Goal: Task Accomplishment & Management: Manage account settings

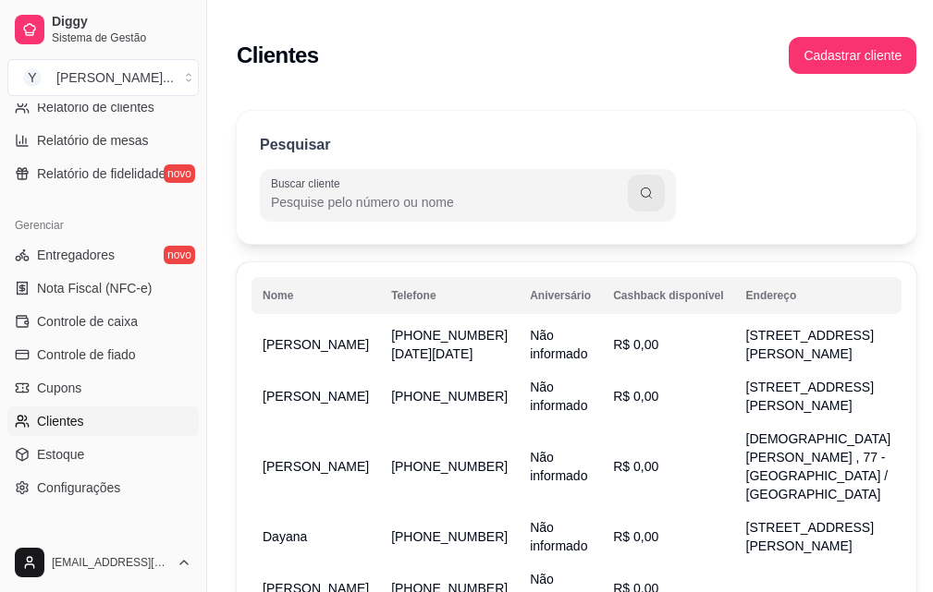
scroll to position [647, 0]
click at [104, 322] on span "Controle de caixa" at bounding box center [87, 320] width 101 height 18
click at [7, 306] on link "Controle de caixa" at bounding box center [102, 321] width 191 height 30
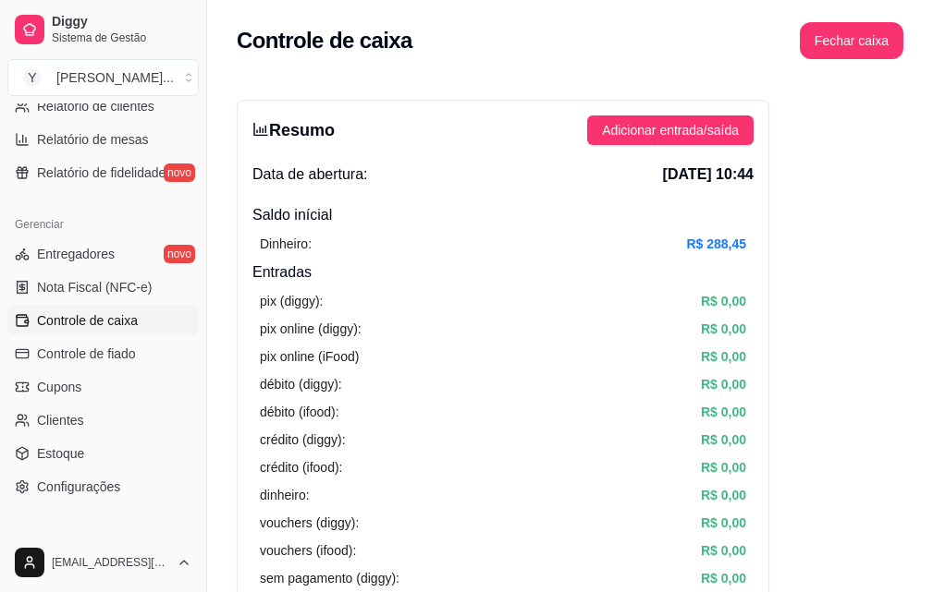
click at [68, 324] on span "Controle de caixa" at bounding box center [87, 320] width 101 height 18
click at [641, 133] on span "Adicionar entrada/saída" at bounding box center [670, 130] width 137 height 20
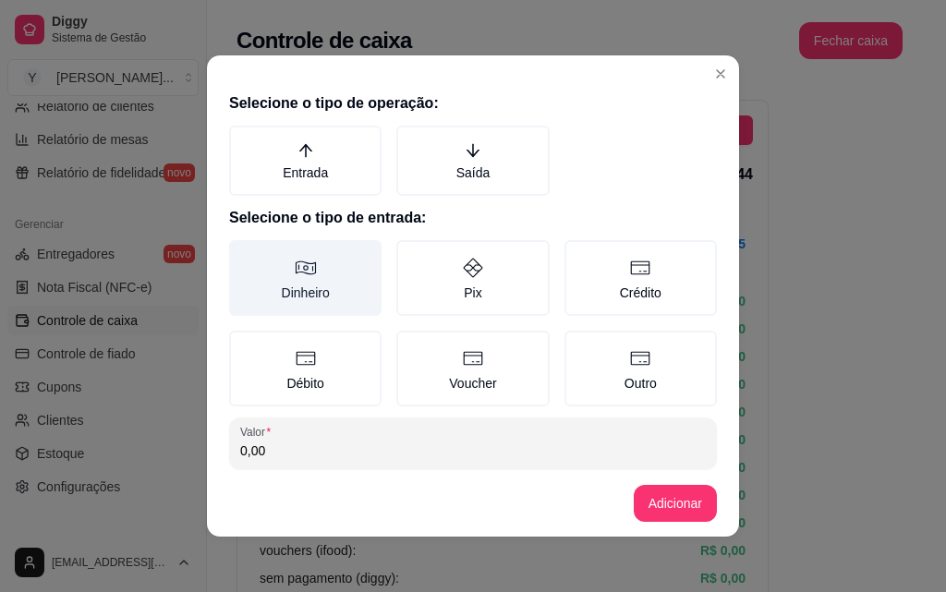
click at [326, 287] on label "Dinheiro" at bounding box center [305, 278] width 153 height 76
click at [243, 254] on button "Dinheiro" at bounding box center [235, 246] width 15 height 15
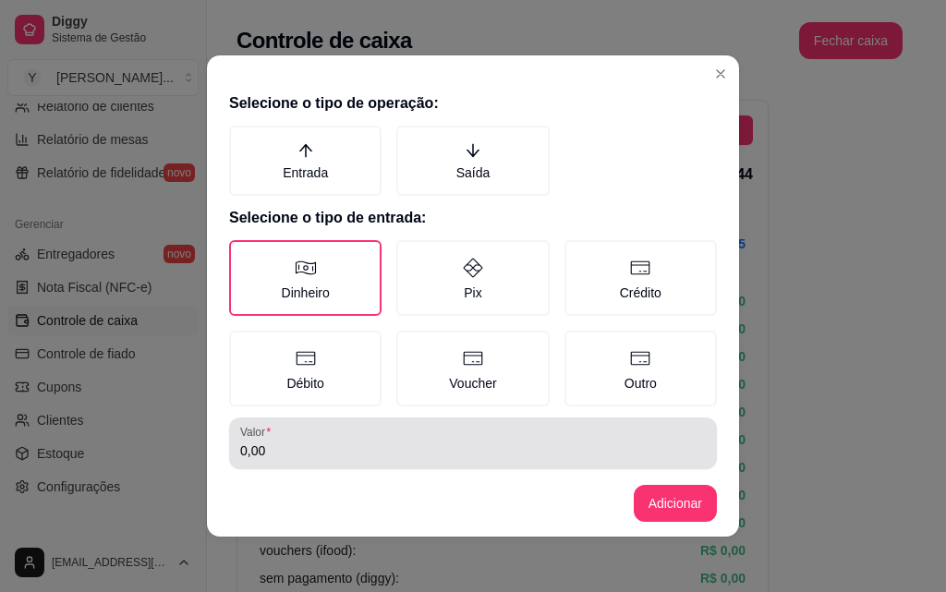
click at [336, 455] on input "0,00" at bounding box center [473, 451] width 466 height 18
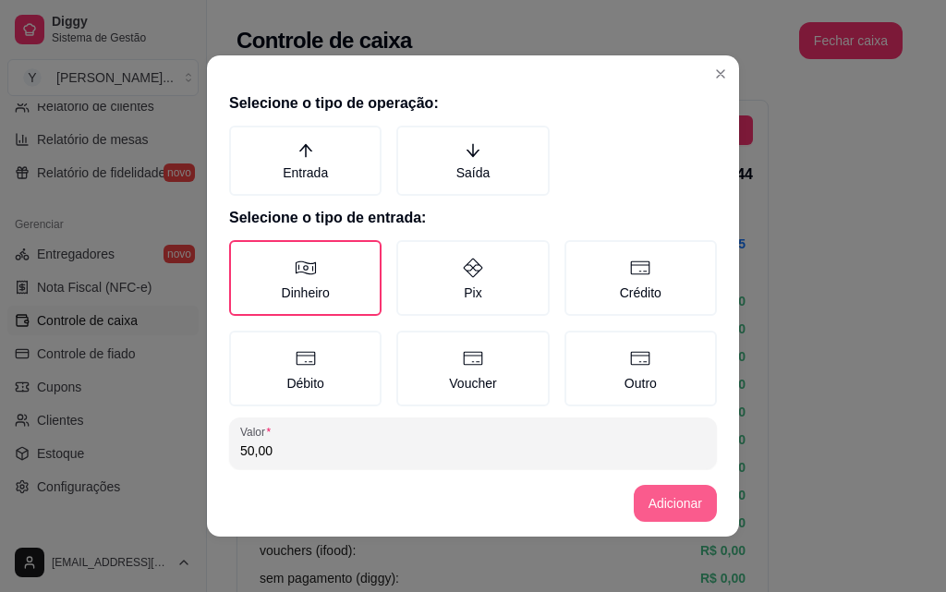
type input "50,00"
click at [671, 501] on button "Adicionar" at bounding box center [675, 503] width 83 height 37
click at [666, 511] on button "Adicionar" at bounding box center [675, 504] width 81 height 36
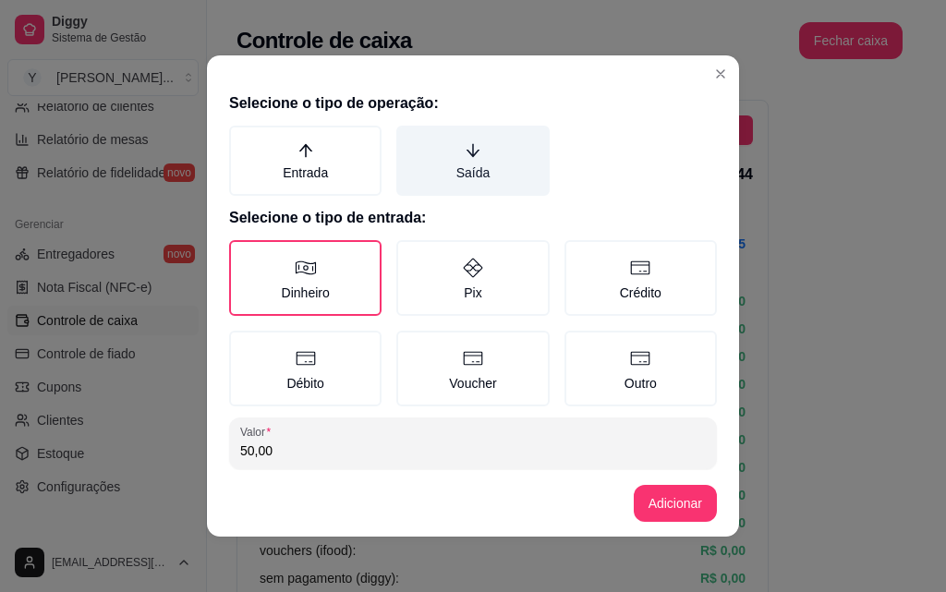
click at [481, 155] on label "Saída" at bounding box center [473, 161] width 153 height 70
click at [410, 140] on button "Saída" at bounding box center [403, 132] width 15 height 15
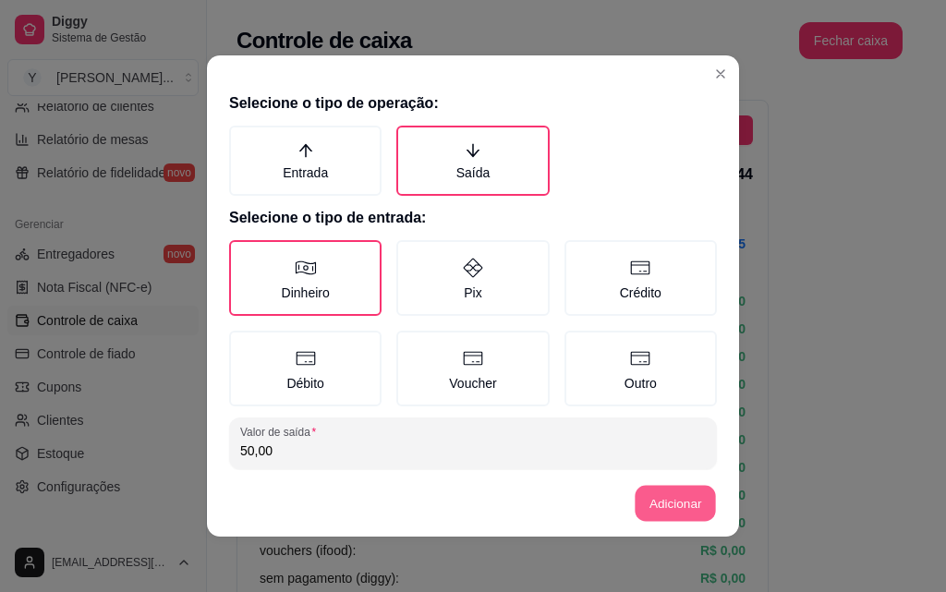
click at [676, 502] on button "Adicionar" at bounding box center [675, 504] width 81 height 36
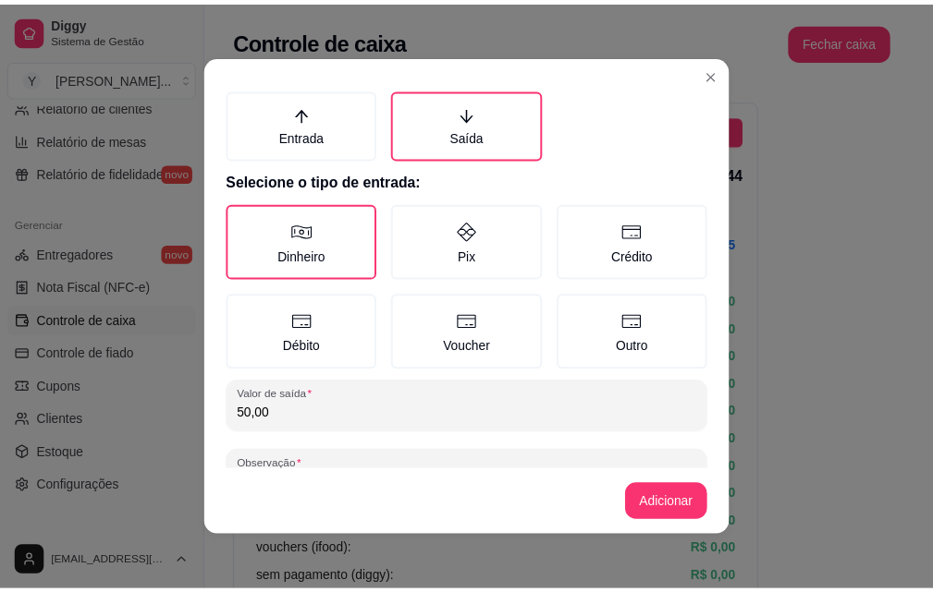
scroll to position [99, 0]
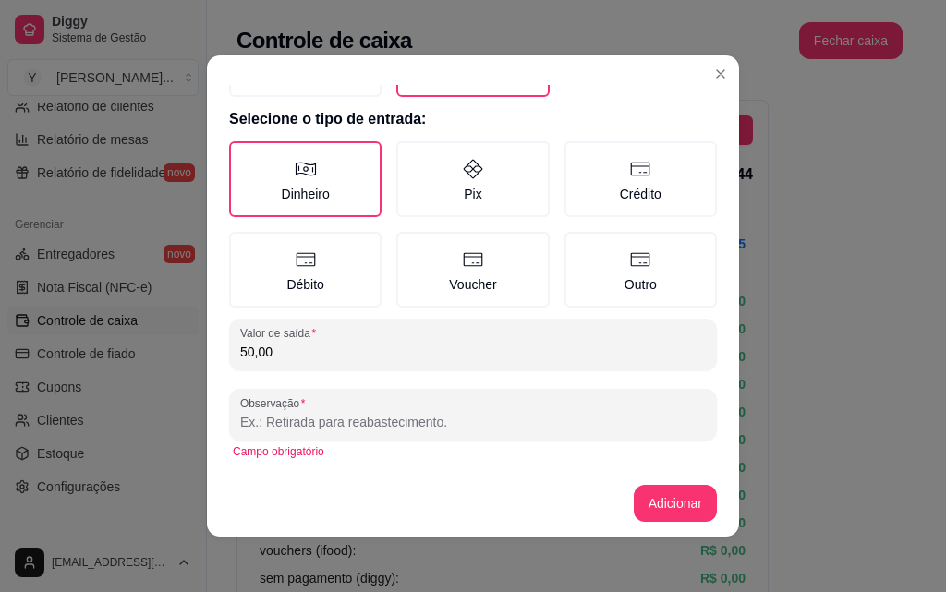
click at [434, 416] on input "Observação" at bounding box center [473, 422] width 466 height 18
type input "RETIRADA PARA O MERCADO"
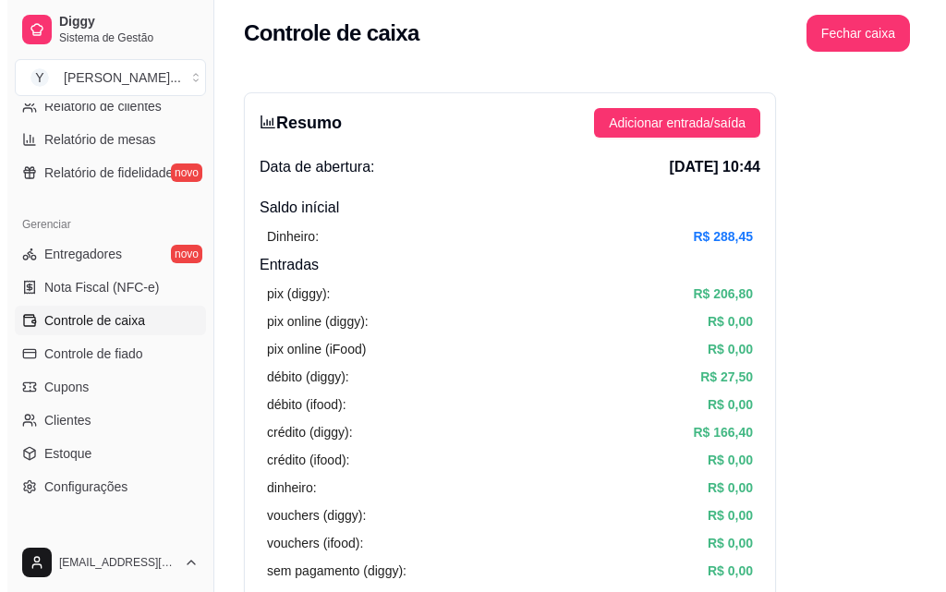
scroll to position [0, 0]
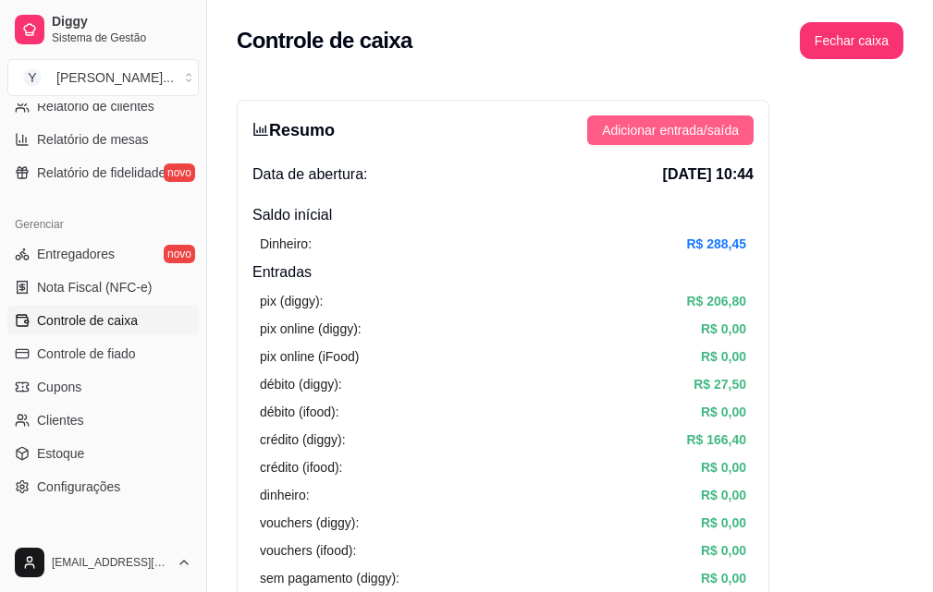
click at [702, 134] on span "Adicionar entrada/saída" at bounding box center [670, 130] width 137 height 20
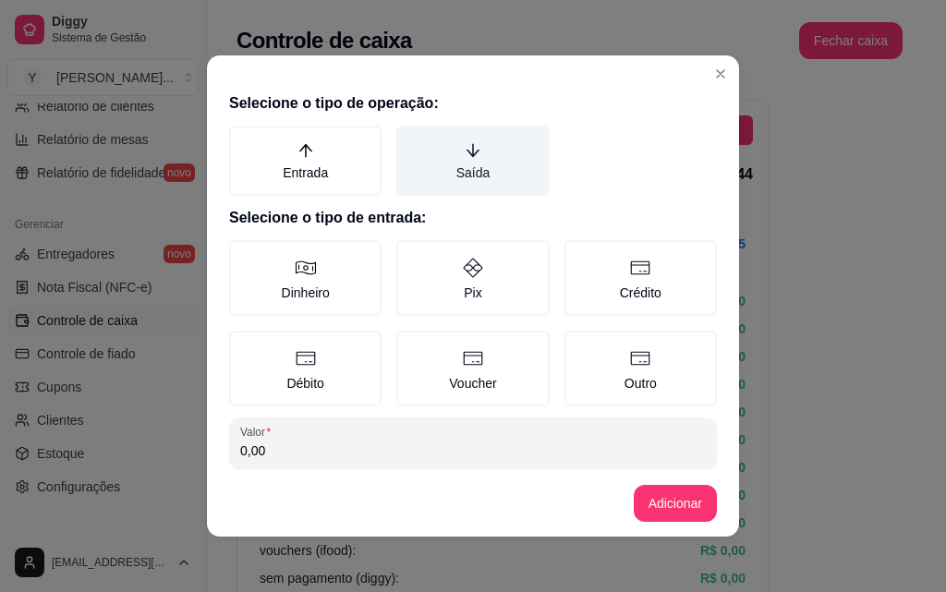
click at [462, 165] on label "Saída" at bounding box center [473, 161] width 153 height 70
click at [410, 140] on button "Saída" at bounding box center [403, 132] width 15 height 15
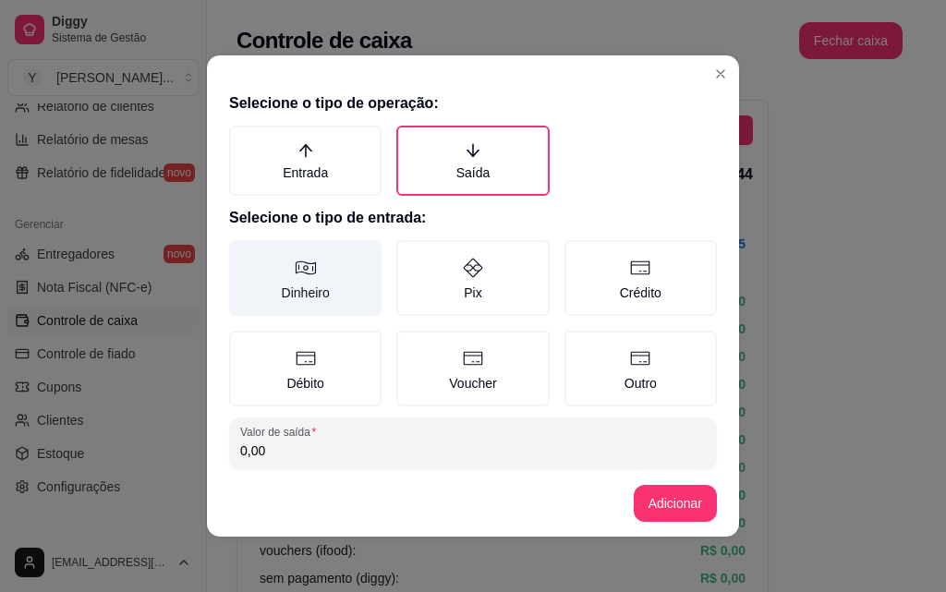
click at [327, 275] on label "Dinheiro" at bounding box center [305, 278] width 153 height 76
click at [243, 254] on button "Dinheiro" at bounding box center [235, 246] width 15 height 15
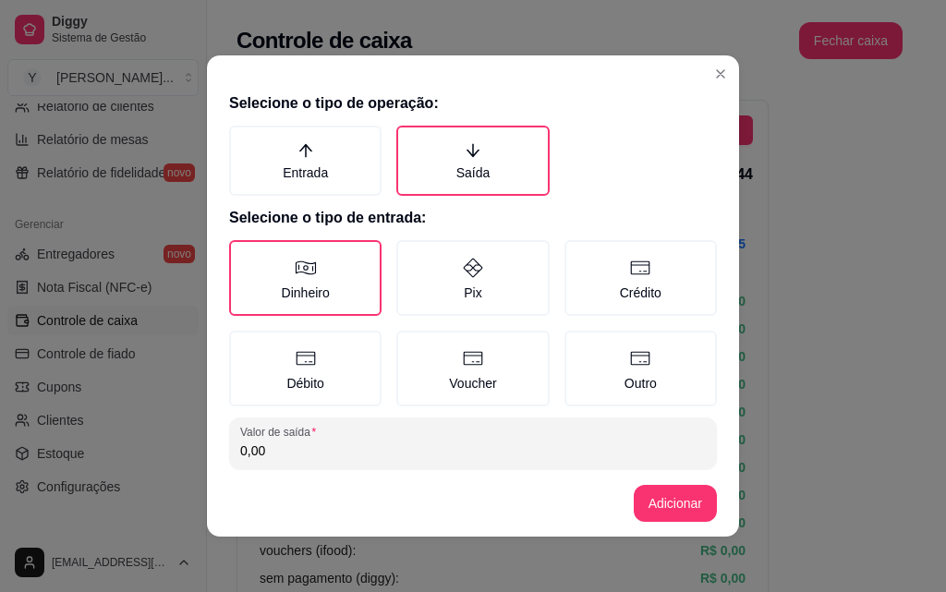
click at [285, 453] on input "0,00" at bounding box center [473, 451] width 466 height 18
click at [336, 445] on input "56,00" at bounding box center [473, 451] width 466 height 18
type input "62,00"
click at [681, 510] on button "Adicionar" at bounding box center [675, 504] width 81 height 36
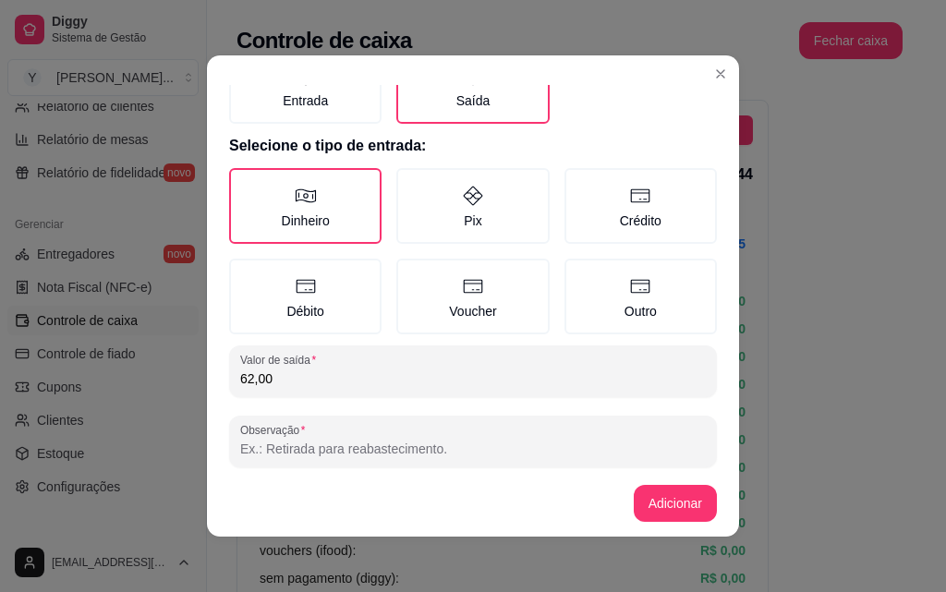
scroll to position [99, 0]
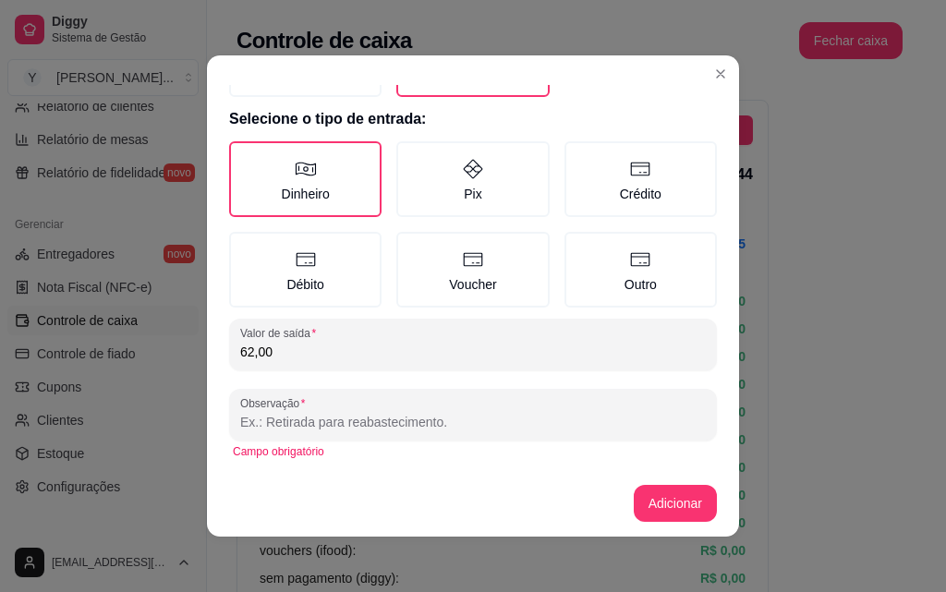
click at [384, 417] on input "Observação" at bounding box center [473, 422] width 466 height 18
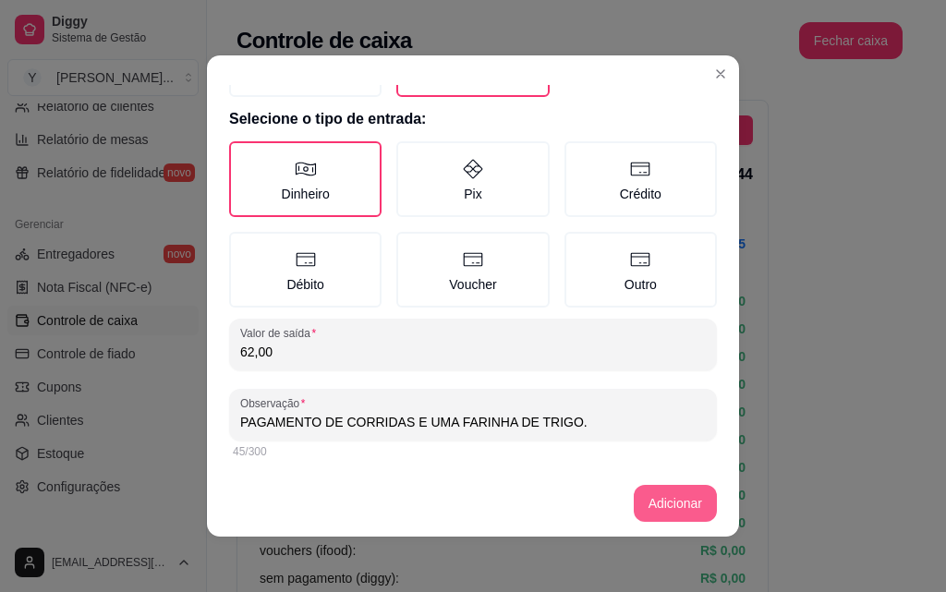
type input "PAGAMENTO DE CORRIDAS E UMA FARINHA DE TRIGO."
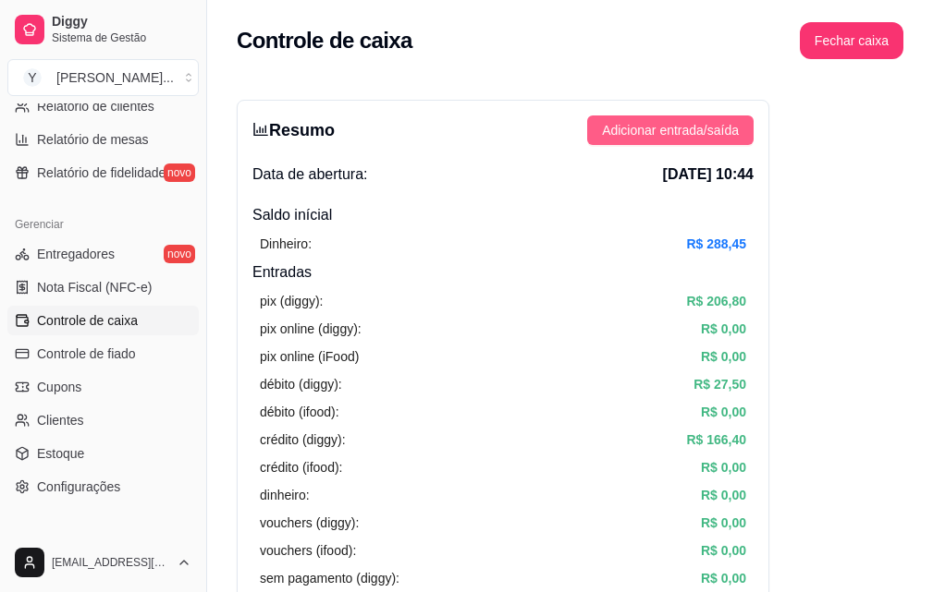
click at [679, 122] on span "Adicionar entrada/saída" at bounding box center [670, 130] width 137 height 20
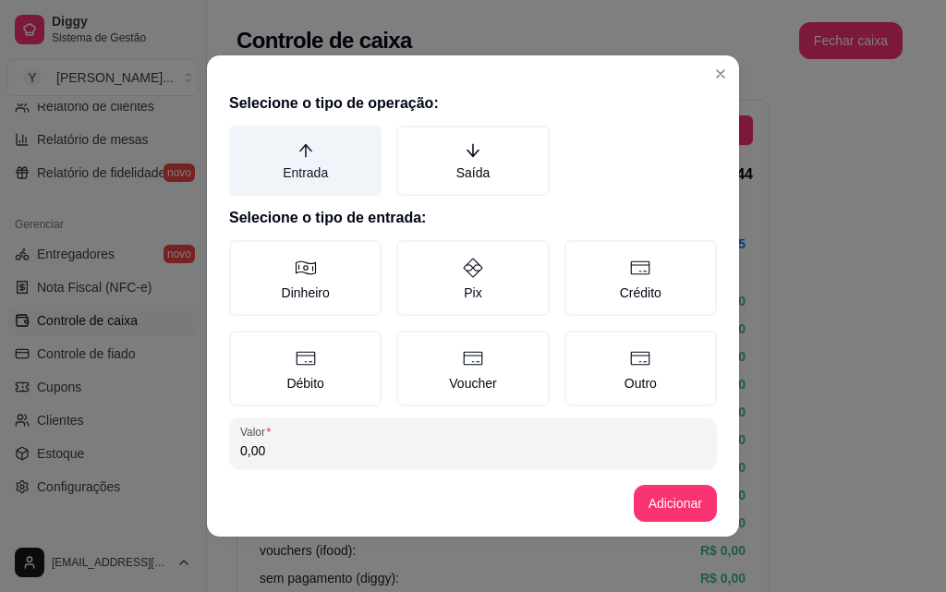
click at [306, 154] on label "Entrada" at bounding box center [305, 161] width 153 height 70
click at [243, 140] on button "Entrada" at bounding box center [235, 132] width 15 height 15
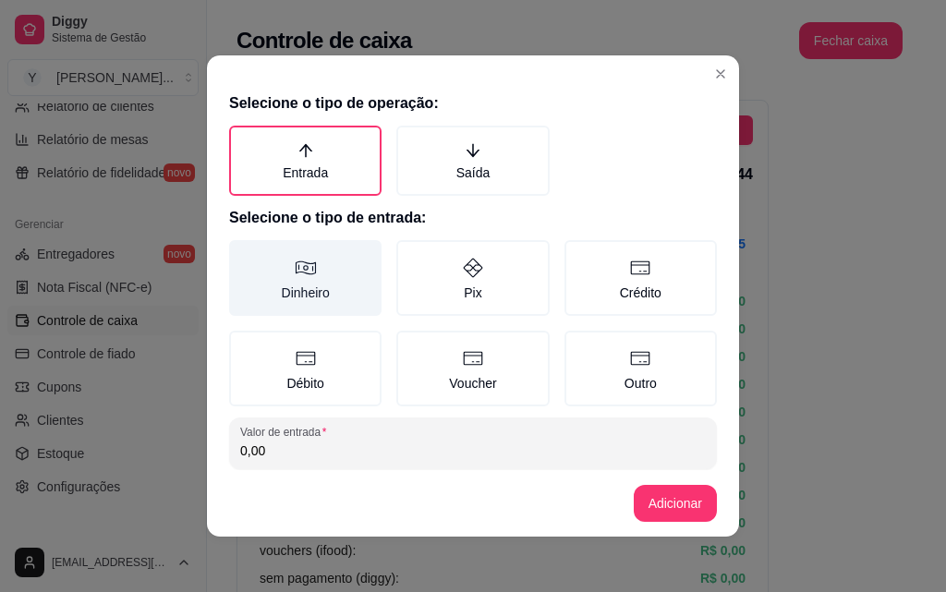
click at [303, 283] on label "Dinheiro" at bounding box center [305, 278] width 153 height 76
click at [243, 254] on button "Dinheiro" at bounding box center [235, 246] width 15 height 15
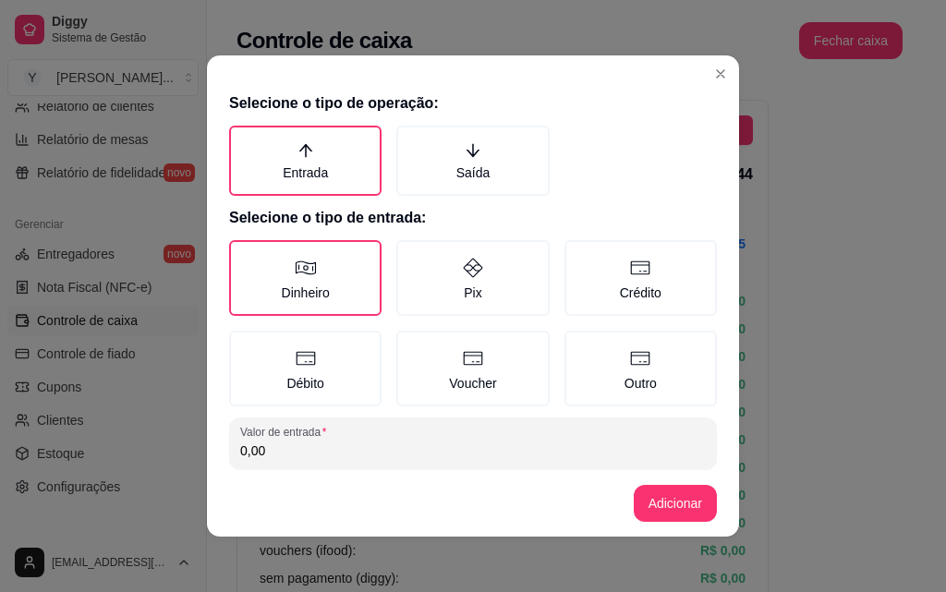
click at [321, 454] on input "0,00" at bounding box center [473, 451] width 466 height 18
type input "33,00"
click at [676, 500] on button "Adicionar" at bounding box center [675, 504] width 81 height 36
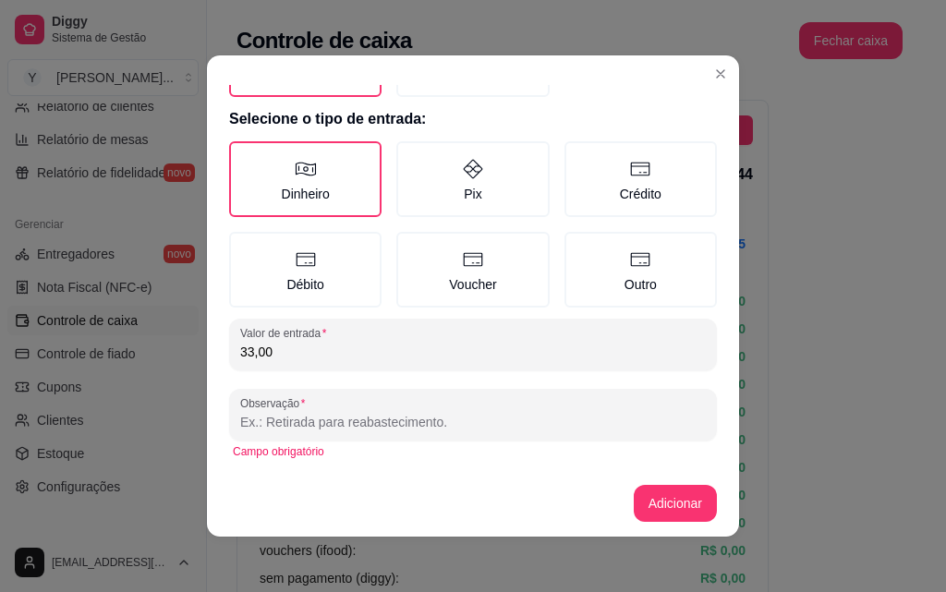
click at [322, 426] on input "Observação" at bounding box center [473, 422] width 466 height 18
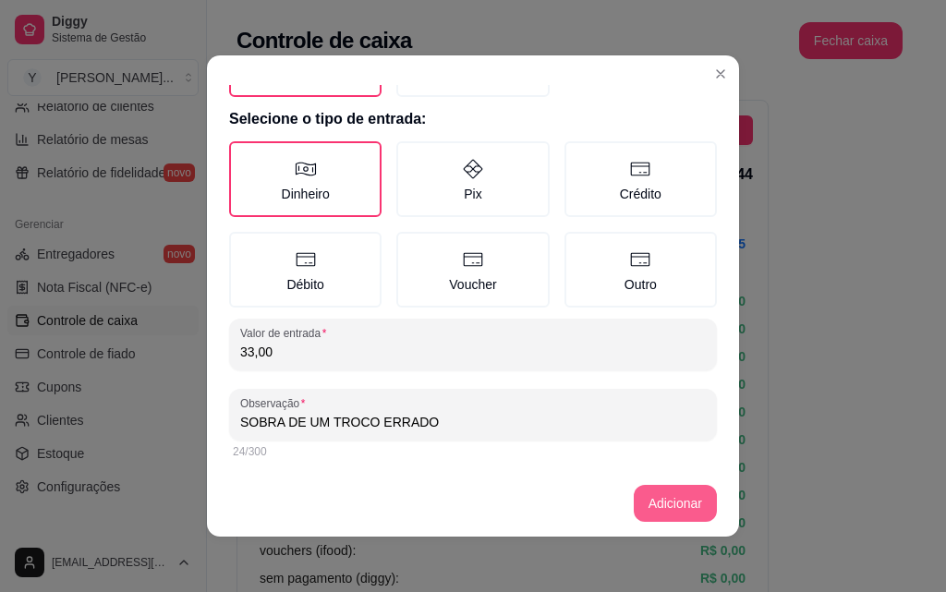
type input "SOBRA DE UM TROCO ERRADO"
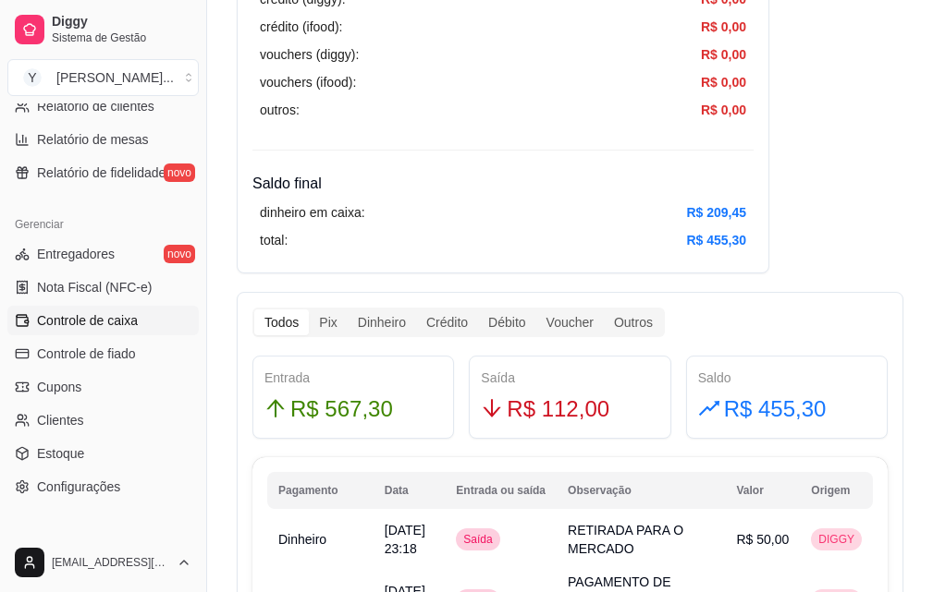
scroll to position [832, 0]
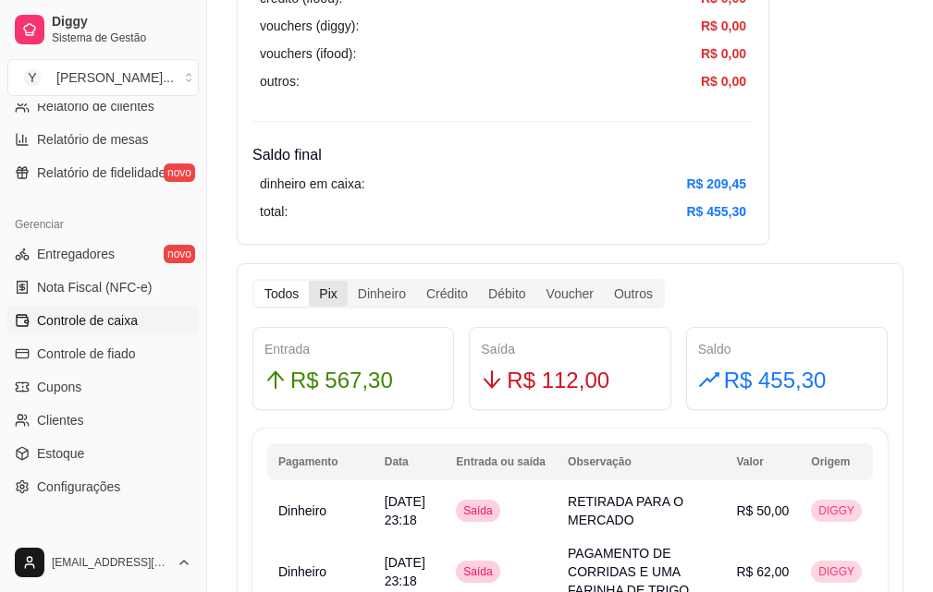
click at [322, 301] on div "Pix" at bounding box center [328, 294] width 38 height 26
click at [309, 281] on input "Pix" at bounding box center [309, 281] width 0 height 0
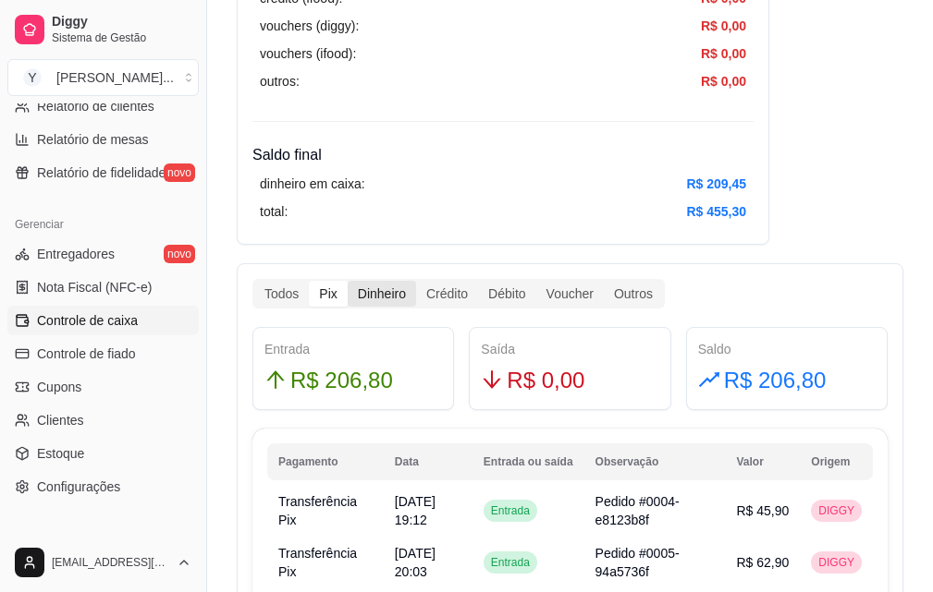
click at [371, 294] on div "Dinheiro" at bounding box center [382, 294] width 68 height 26
click at [348, 281] on input "Dinheiro" at bounding box center [348, 281] width 0 height 0
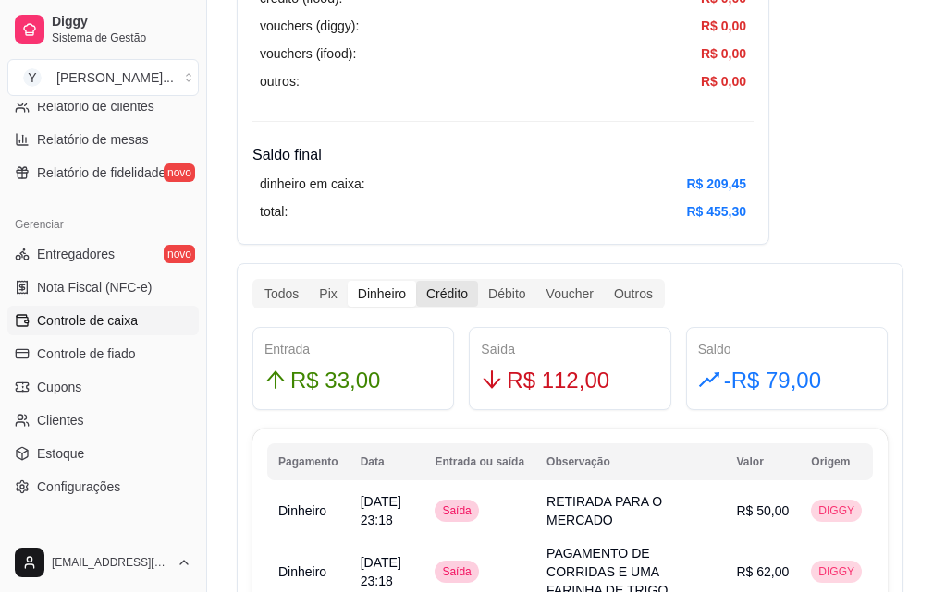
click at [442, 298] on div "Crédito" at bounding box center [447, 294] width 62 height 26
click at [416, 281] on input "Crédito" at bounding box center [416, 281] width 0 height 0
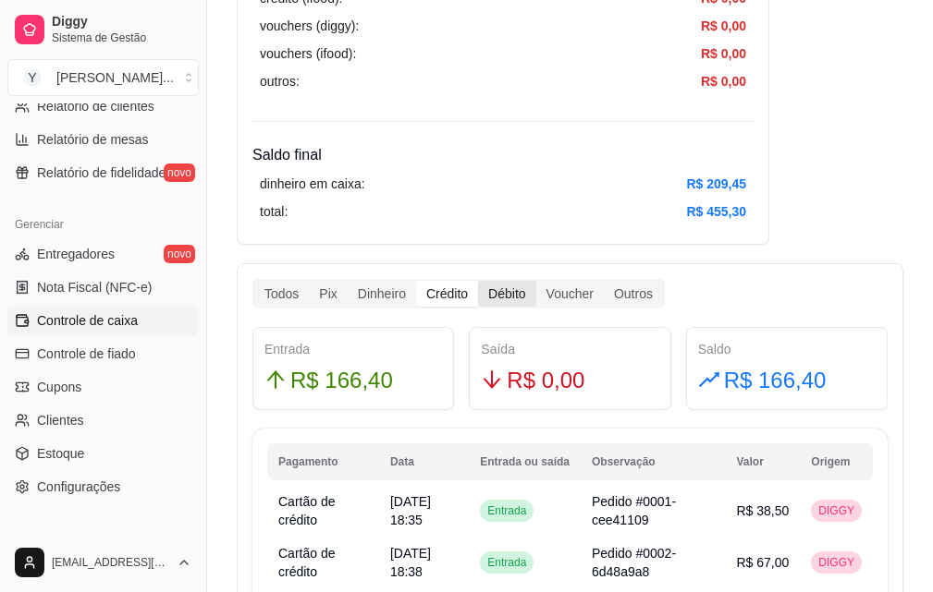
click at [518, 302] on div "Débito" at bounding box center [506, 294] width 57 height 26
click at [478, 281] on input "Débito" at bounding box center [478, 281] width 0 height 0
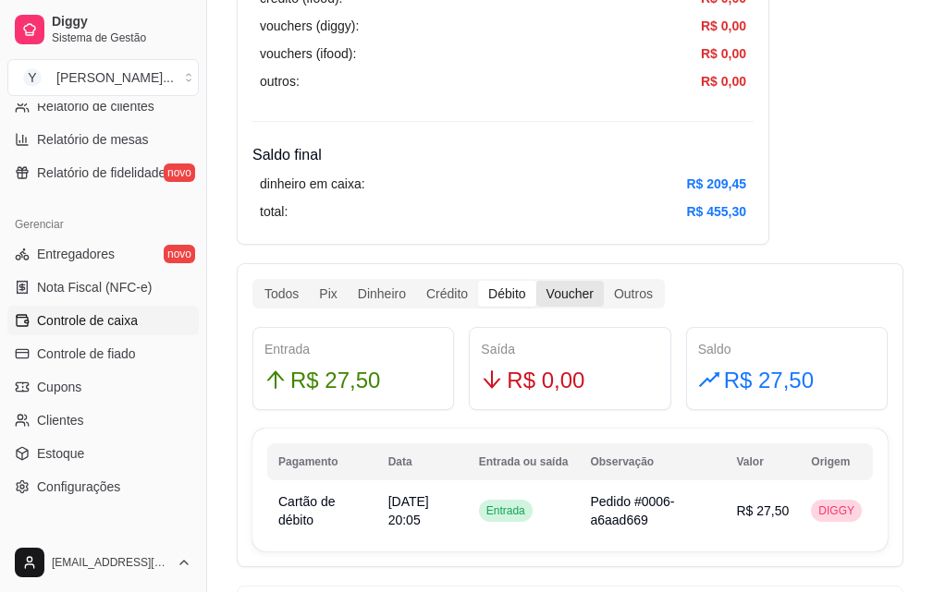
click at [560, 291] on div "Voucher" at bounding box center [569, 294] width 67 height 26
click at [536, 281] on input "Voucher" at bounding box center [536, 281] width 0 height 0
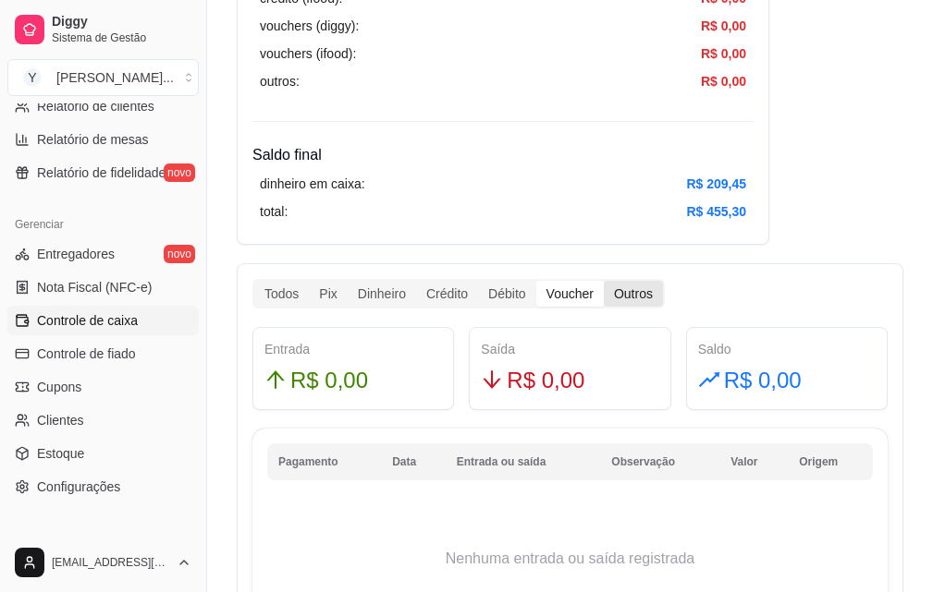
click at [632, 299] on div "Outros" at bounding box center [633, 294] width 59 height 26
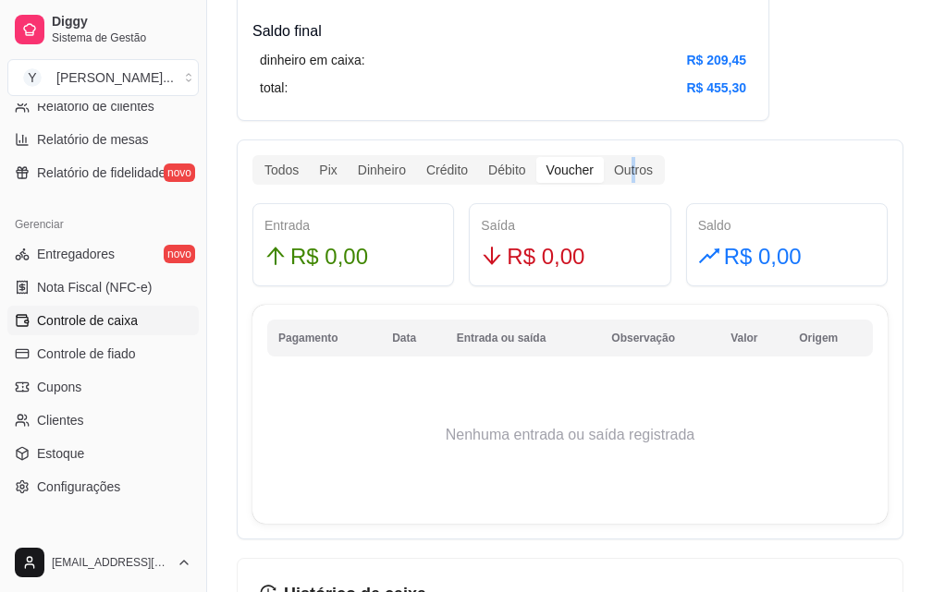
scroll to position [1221, 0]
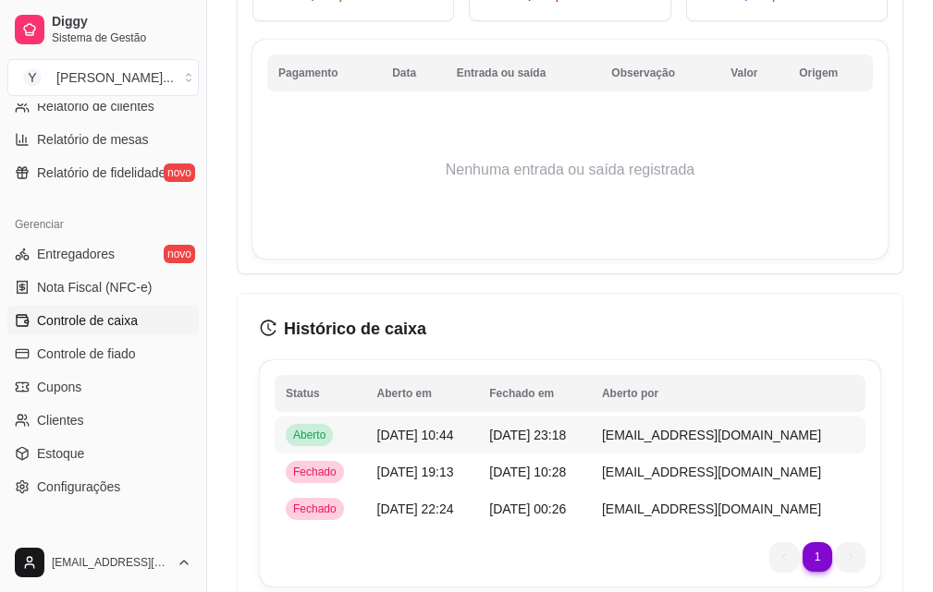
click at [442, 436] on span "[DATE] 10:44" at bounding box center [415, 435] width 77 height 15
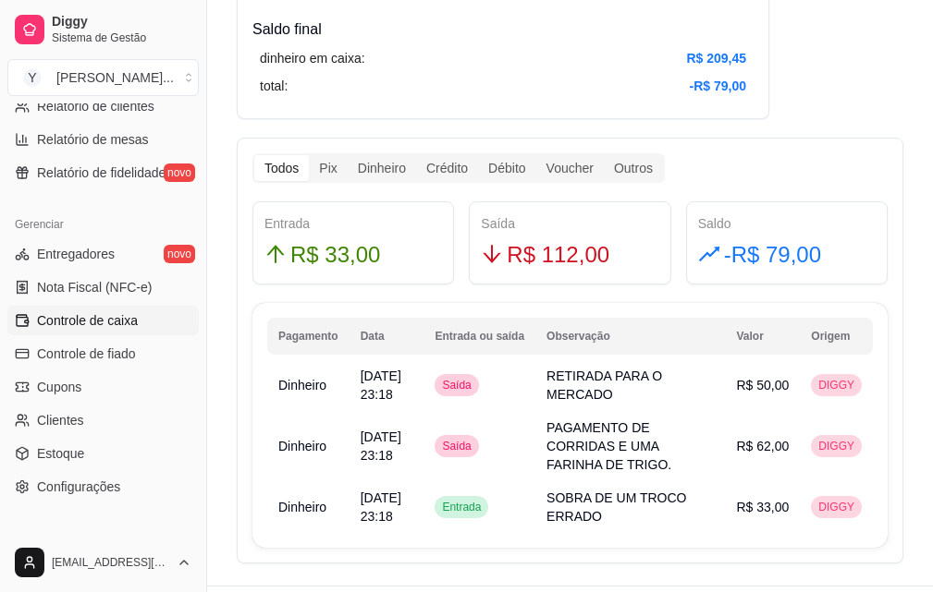
scroll to position [978, 0]
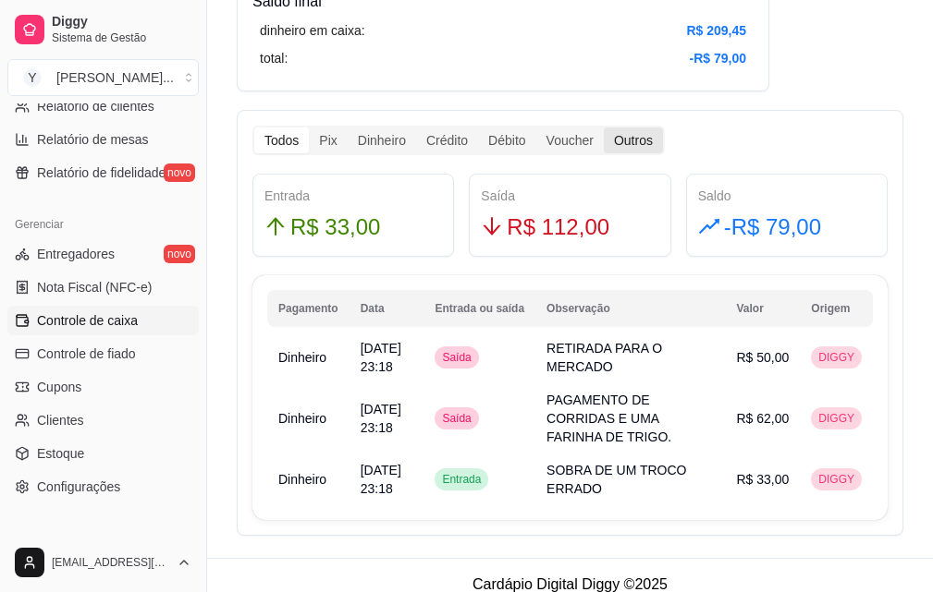
click at [641, 140] on div "Outros" at bounding box center [633, 141] width 59 height 26
click at [604, 128] on input "Outros" at bounding box center [604, 128] width 0 height 0
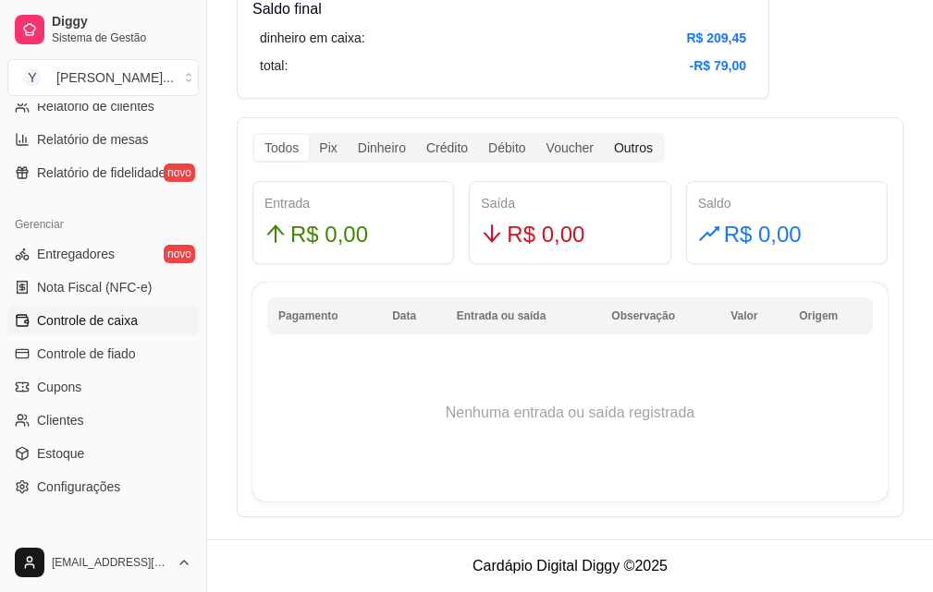
scroll to position [970, 0]
click at [575, 153] on div "Voucher" at bounding box center [569, 148] width 67 height 26
click at [536, 135] on input "Voucher" at bounding box center [536, 135] width 0 height 0
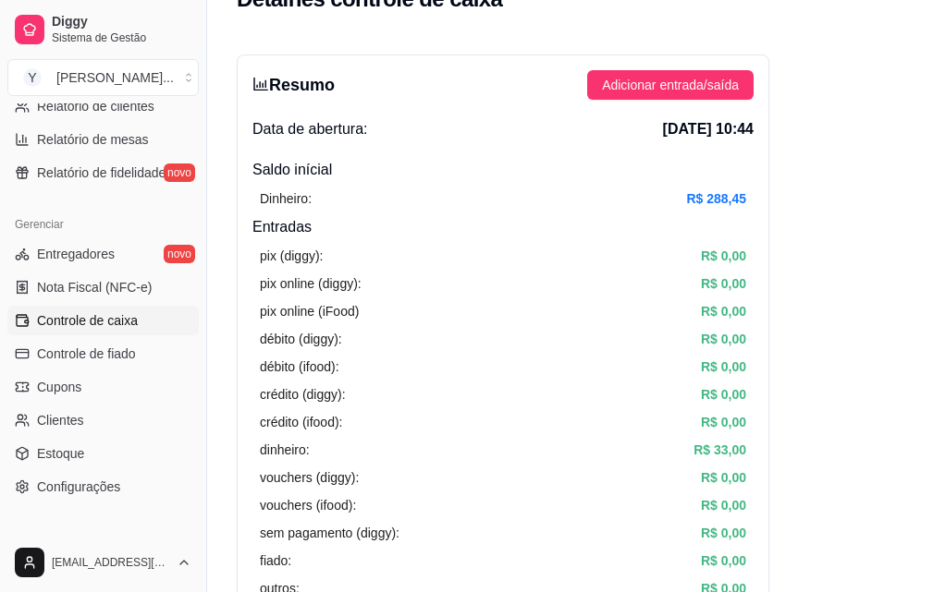
scroll to position [0, 0]
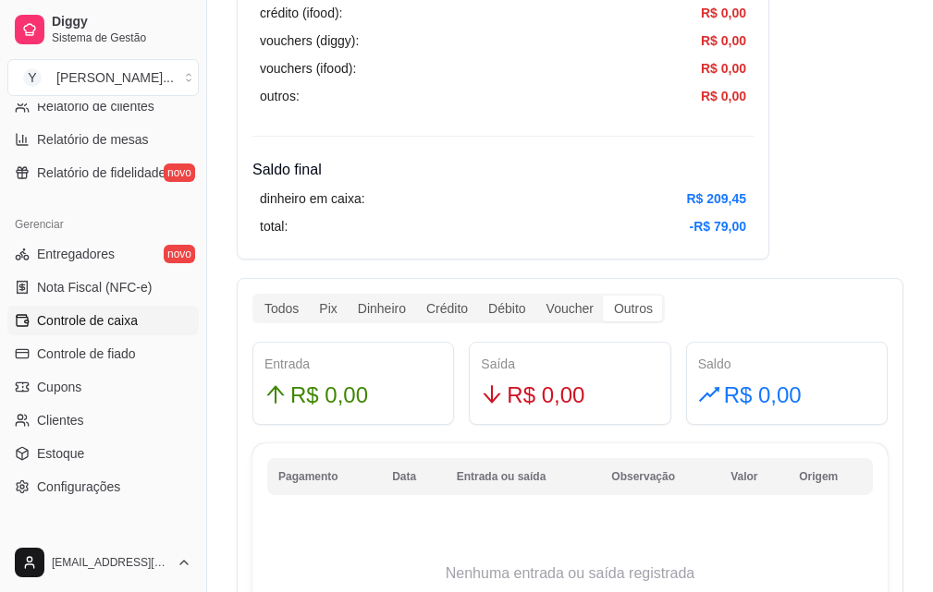
click at [254, 296] on input "Todos" at bounding box center [254, 296] width 0 height 0
click at [309, 296] on input "Pix" at bounding box center [309, 296] width 0 height 0
click at [348, 296] on input "Dinheiro" at bounding box center [348, 296] width 0 height 0
click at [416, 296] on input "Crédito" at bounding box center [416, 296] width 0 height 0
click at [710, 229] on article "-R$ 79,00" at bounding box center [717, 226] width 56 height 20
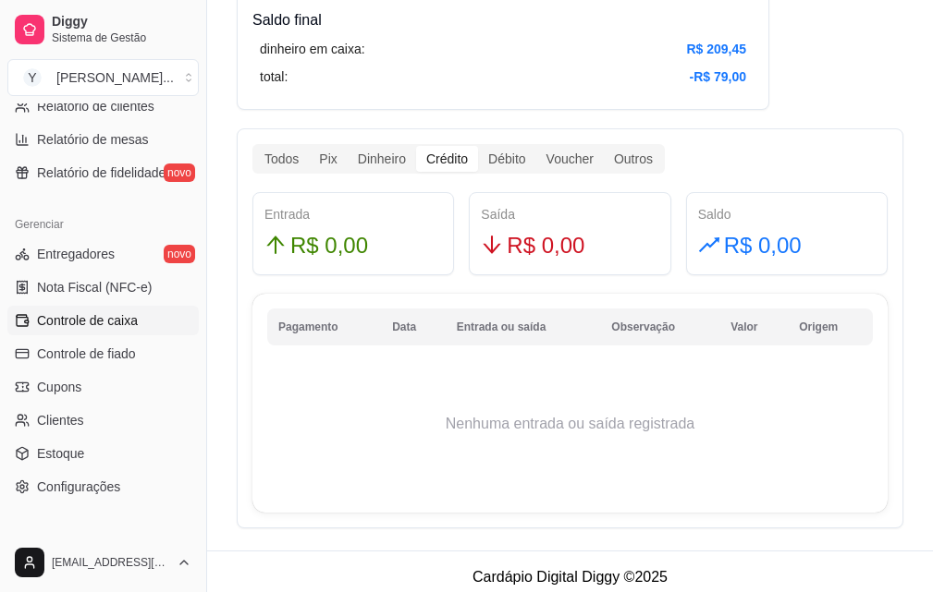
scroll to position [961, 0]
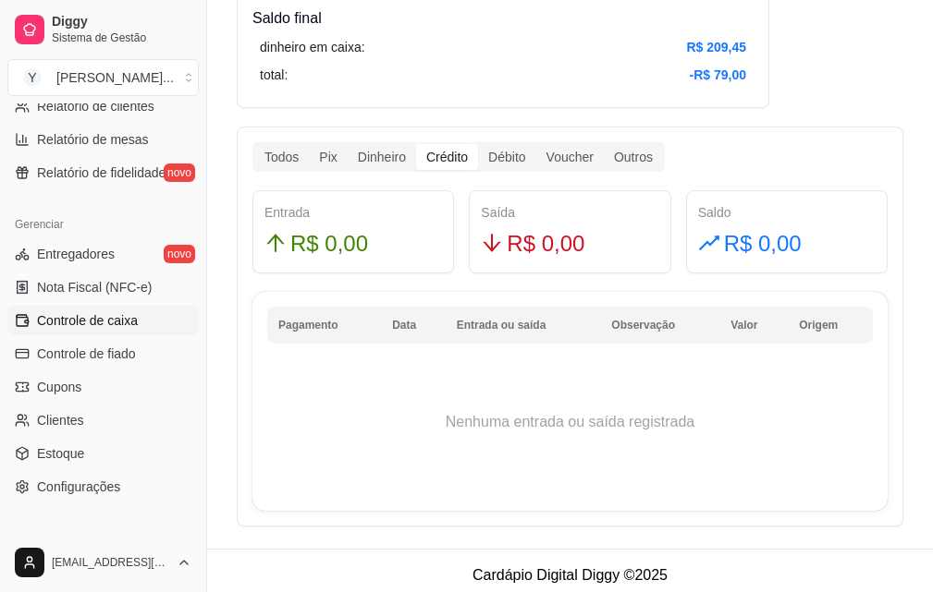
click at [496, 323] on th "Entrada ou saída" at bounding box center [522, 325] width 155 height 37
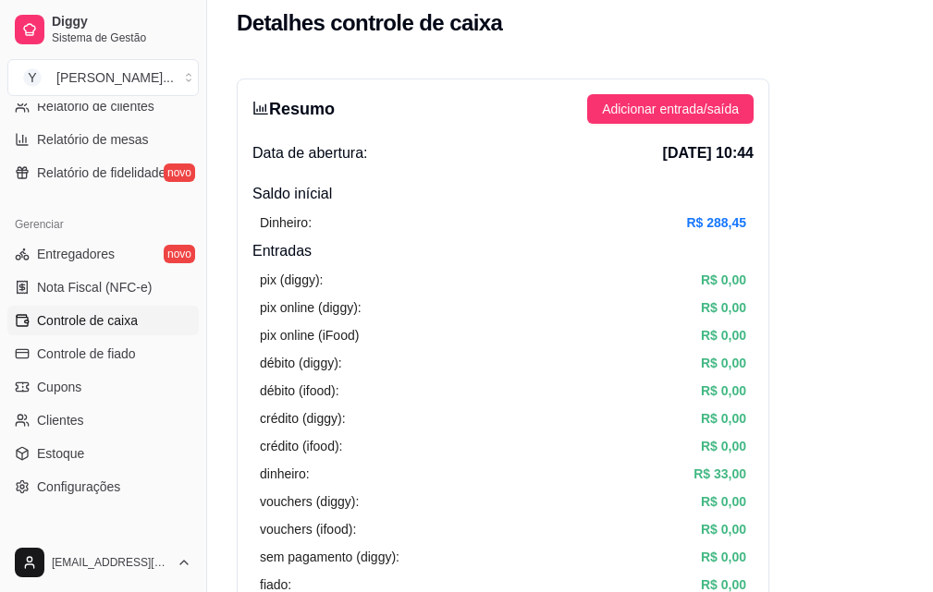
scroll to position [0, 0]
